Goal: Task Accomplishment & Management: Use online tool/utility

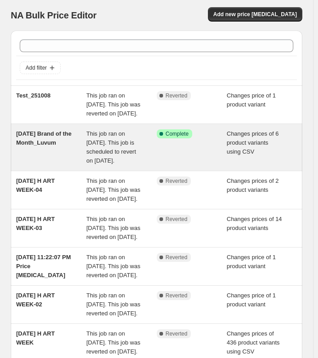
click at [31, 146] on span "2025-10-10 Brand of the Month_Luvum" at bounding box center [43, 138] width 55 height 16
